Goal: Task Accomplishment & Management: Complete application form

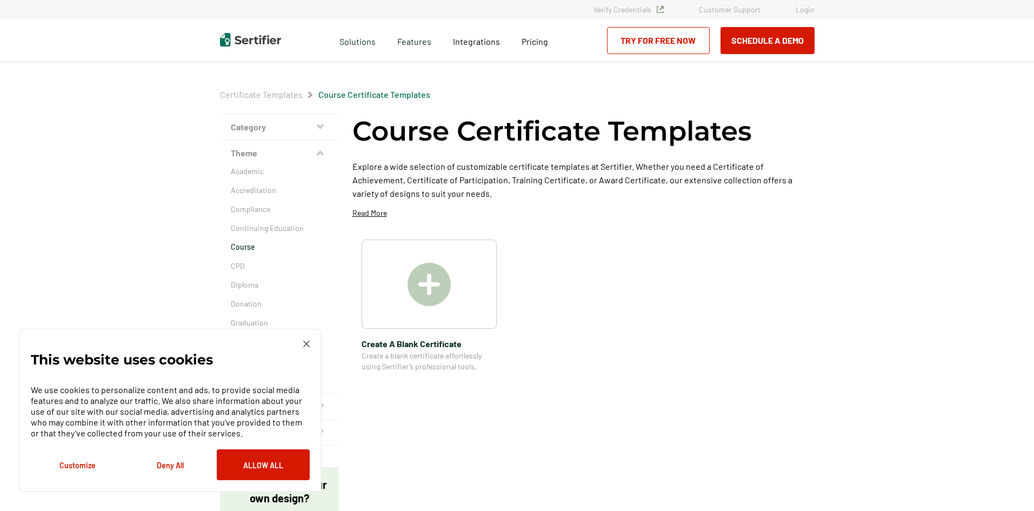
click at [305, 335] on div "This website uses cookies We use cookies to personalize content and ads, to pro…" at bounding box center [170, 410] width 303 height 163
click at [309, 344] on img at bounding box center [306, 344] width 6 height 6
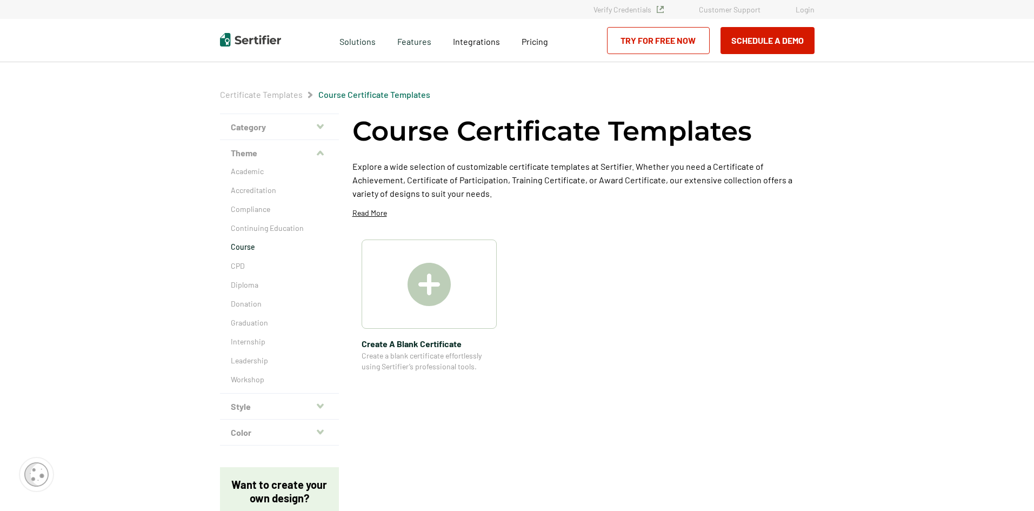
click at [432, 293] on img at bounding box center [429, 284] width 43 height 43
drag, startPoint x: 541, startPoint y: 288, endPoint x: 102, endPoint y: 308, distance: 439.0
click at [102, 308] on div "Certificate Templates Course Certificate Templates Category Achievement Recogni…" at bounding box center [517, 440] width 1034 height 842
click at [772, 331] on div "Create A Blank Certificate Create a blank certificate effortlessly using Sertif…" at bounding box center [584, 306] width 462 height 132
